Goal: Task Accomplishment & Management: Complete application form

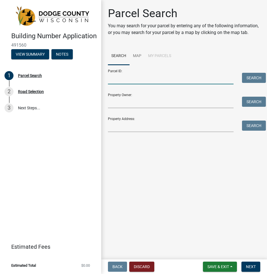
click at [126, 77] on input "Parcel ID:" at bounding box center [171, 79] width 126 height 12
click at [136, 57] on link "Map" at bounding box center [136, 56] width 15 height 18
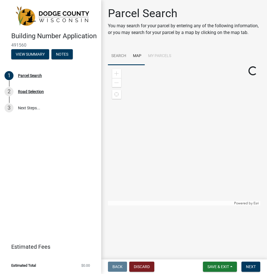
click at [123, 56] on link "Search" at bounding box center [119, 56] width 22 height 18
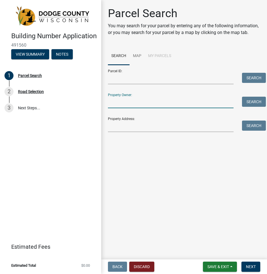
click at [118, 101] on input "Property Owner:" at bounding box center [171, 103] width 126 height 12
click at [121, 127] on input "Property Address:" at bounding box center [171, 126] width 126 height 12
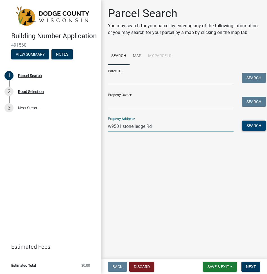
type input "w9501 stone ledge Rd"
click at [260, 126] on button "Search" at bounding box center [254, 125] width 24 height 10
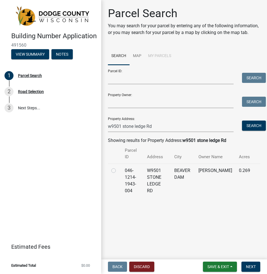
click at [118, 167] on label at bounding box center [118, 167] width 0 height 0
click at [118, 169] on input "radio" at bounding box center [120, 169] width 4 height 4
radio input "true"
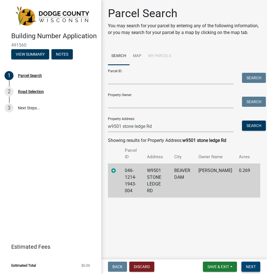
click at [254, 268] on span "Next" at bounding box center [251, 266] width 10 height 4
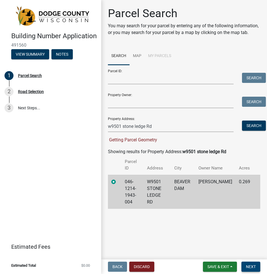
click at [254, 269] on button "Next" at bounding box center [250, 266] width 19 height 10
click at [252, 128] on button "Search" at bounding box center [254, 125] width 24 height 10
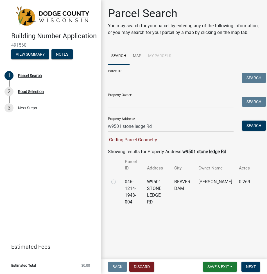
click at [118, 178] on label at bounding box center [118, 178] width 0 height 0
click at [118, 182] on input "radio" at bounding box center [120, 180] width 4 height 4
radio input "true"
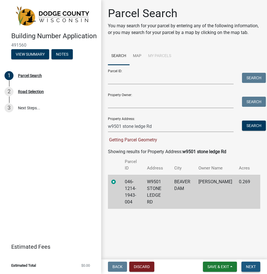
click at [248, 268] on span "Next" at bounding box center [251, 266] width 10 height 4
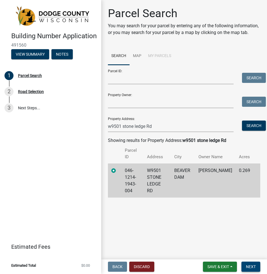
click at [252, 263] on button "Next" at bounding box center [250, 266] width 19 height 10
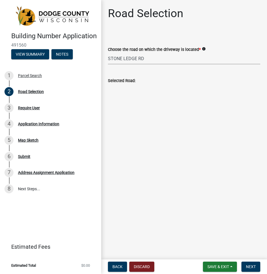
select select "4df1983e-99f8-46b4-a79e-b261d5c5ab7b"
click at [130, 92] on input "STONE LEDGE RD" at bounding box center [184, 89] width 152 height 11
click at [130, 89] on input "STONE LEDGE RD" at bounding box center [184, 89] width 152 height 11
click at [252, 265] on span "Next" at bounding box center [251, 266] width 10 height 4
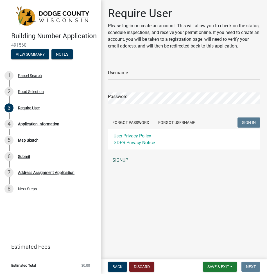
click at [123, 159] on link "SIGNUP" at bounding box center [184, 159] width 152 height 11
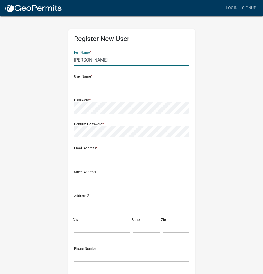
type input "Daniel Palacios"
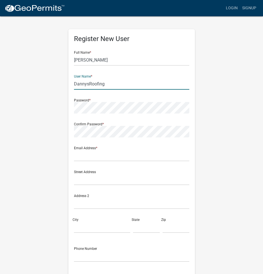
type input "DannysRoofing"
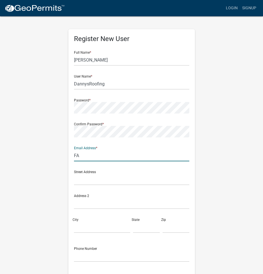
type input "F"
type input "f"
type input "fabiola@drxroofing.com"
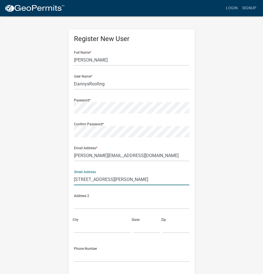
type input "5866 Irene Rd"
type input "Belvidere"
type input "i"
type input "IL"
type input "61008"
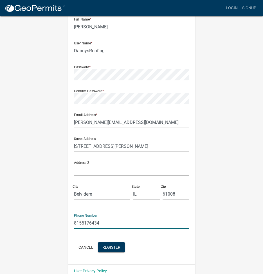
scroll to position [42, 0]
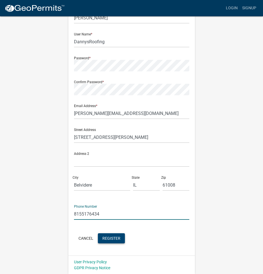
type input "8155176434"
click at [121, 237] on button "Register" at bounding box center [111, 238] width 27 height 10
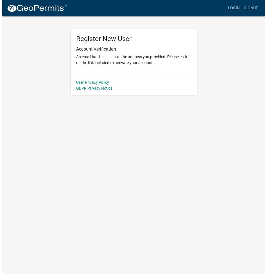
scroll to position [0, 0]
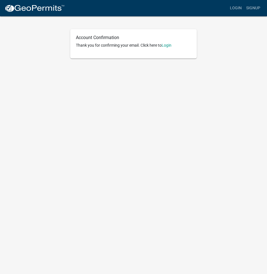
click at [171, 47] on p "Thank you for confirming your email. Click here to [GEOGRAPHIC_DATA]" at bounding box center [133, 45] width 115 height 6
click at [169, 47] on link "Login" at bounding box center [166, 45] width 10 height 4
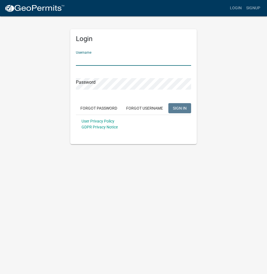
type input "d"
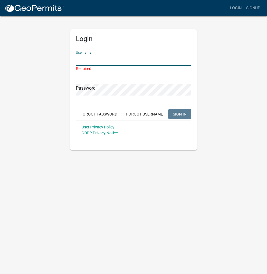
type input "d"
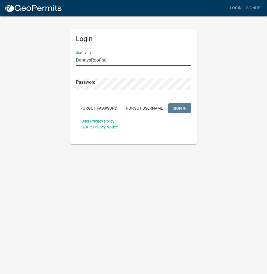
type input "DannysRoofing"
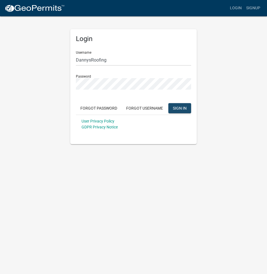
click at [181, 108] on span "SIGN IN" at bounding box center [180, 108] width 14 height 4
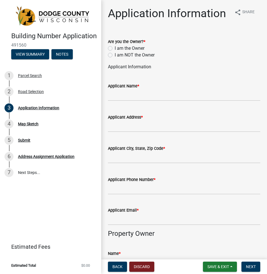
click at [115, 58] on label "I am NOT the Owner" at bounding box center [135, 55] width 40 height 7
click at [115, 55] on input "I am NOT the Owner" at bounding box center [117, 54] width 4 height 4
radio input "true"
click at [209, 101] on input "Applicant Name *" at bounding box center [184, 95] width 152 height 12
type input "d"
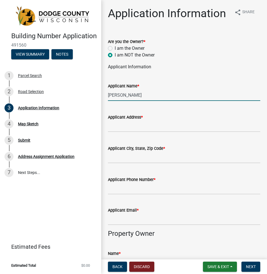
type input "Daniel Palacios"
click at [191, 132] on input "Applicant Address *" at bounding box center [184, 126] width 152 height 12
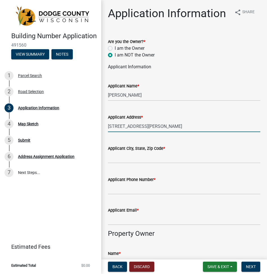
type input "5866 Irene Rd"
click at [178, 163] on input "Applicant City, State, Zip Code *" at bounding box center [184, 158] width 152 height 12
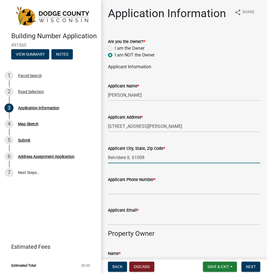
type input "Belvidere IL 61008"
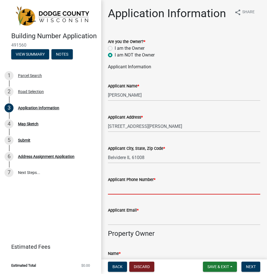
click at [219, 194] on input "Applicant Phone Number *" at bounding box center [184, 189] width 152 height 12
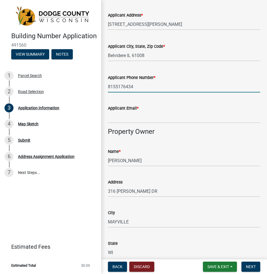
type input "8155176434"
click at [145, 123] on input "Applicant Email *" at bounding box center [184, 117] width 152 height 12
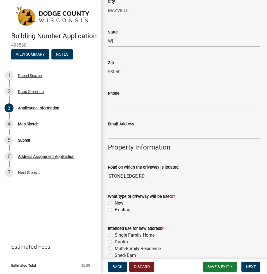
scroll to position [351, 0]
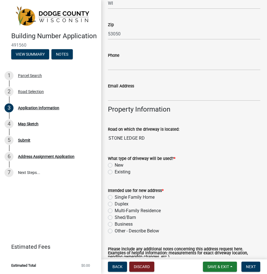
type input "fabiola@drxroofing.com"
click at [115, 175] on label "Existing" at bounding box center [123, 171] width 16 height 7
click at [115, 172] on input "Existing" at bounding box center [117, 170] width 4 height 4
radio input "true"
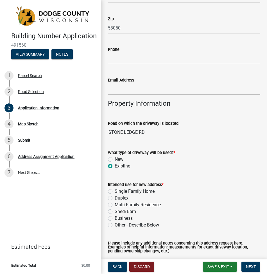
scroll to position [374, 0]
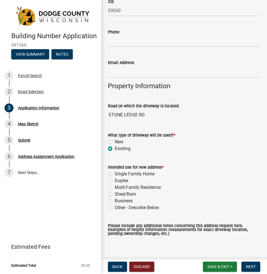
click at [115, 177] on label "Single Family Home" at bounding box center [135, 173] width 40 height 7
click at [115, 174] on input "Single Family Home" at bounding box center [117, 172] width 4 height 4
radio input "true"
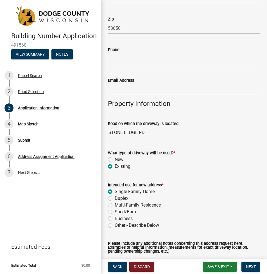
scroll to position [281, 0]
